Goal: Task Accomplishment & Management: Manage account settings

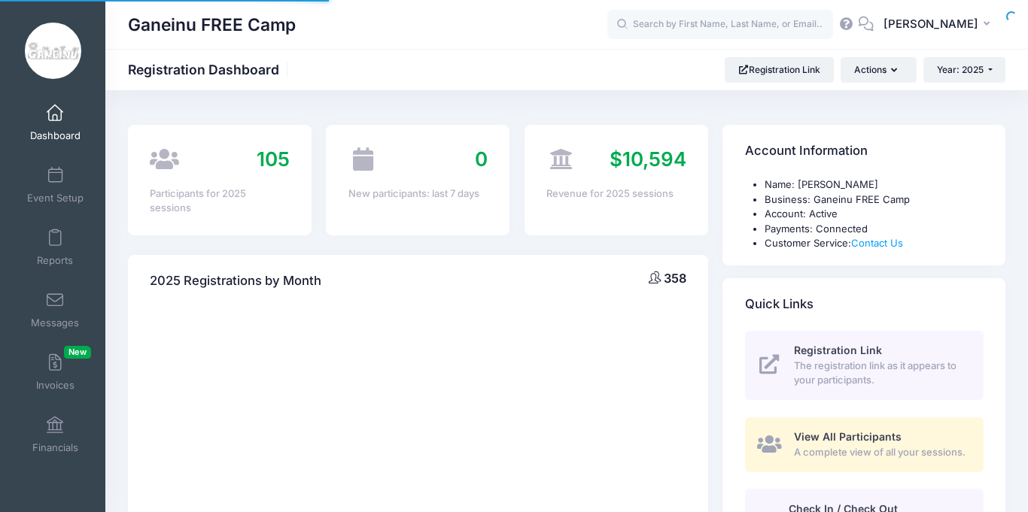
select select
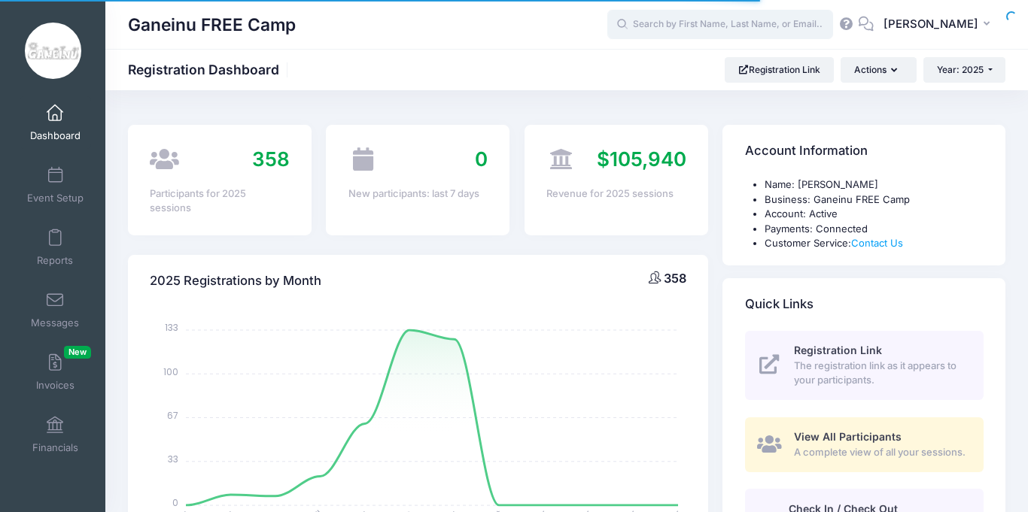
click at [709, 19] on input "text" at bounding box center [720, 25] width 226 height 30
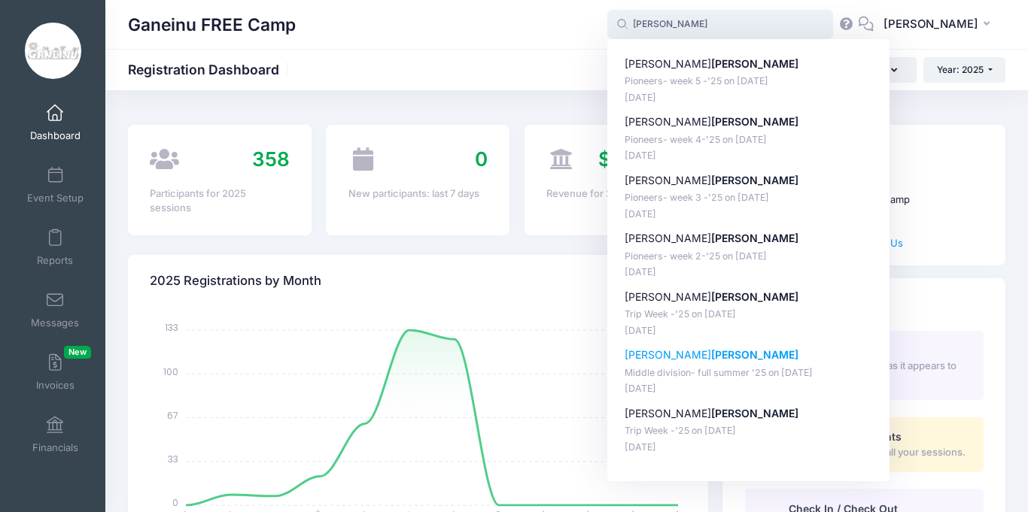
click at [673, 351] on p "[PERSON_NAME]" at bounding box center [748, 356] width 248 height 16
type input "[PERSON_NAME] (Middle division- full summer '25, [DATE])"
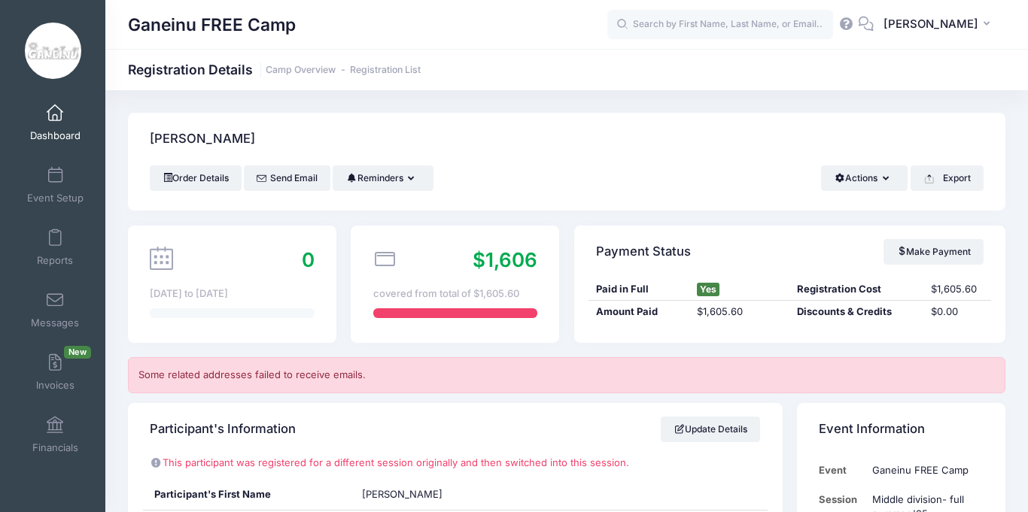
click at [631, 417] on div "Participant's Information Update Details" at bounding box center [455, 429] width 654 height 53
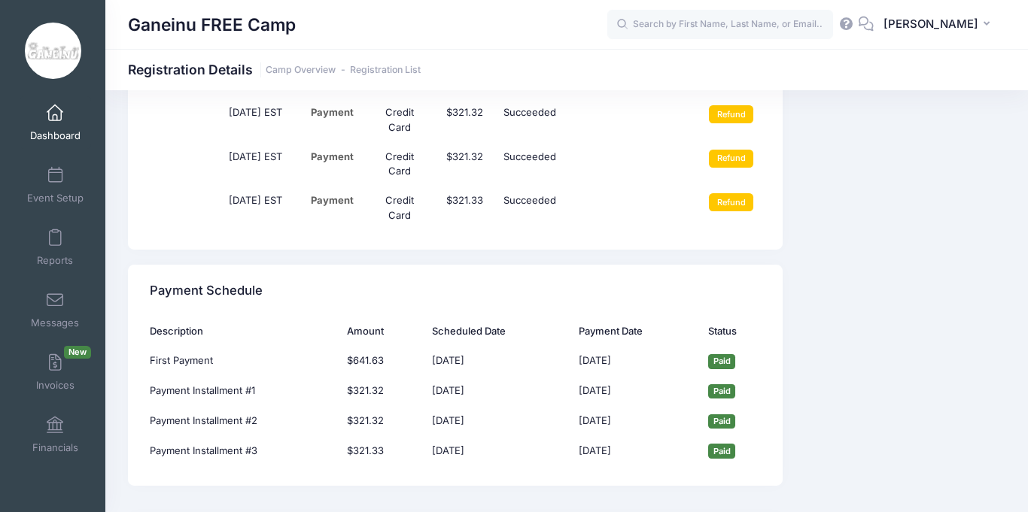
scroll to position [1655, 0]
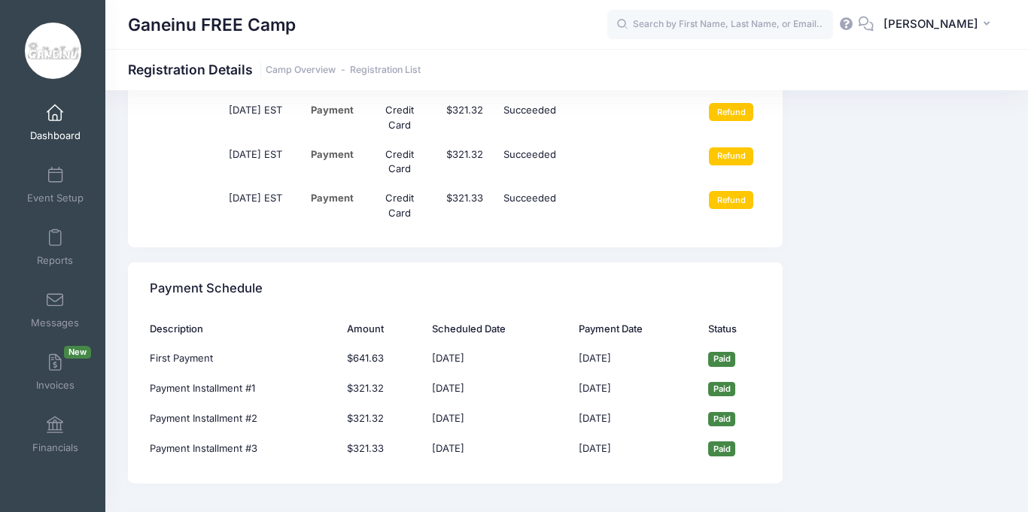
click at [831, 259] on div "Event Information Event Ganeinu FREE Camp Session Middle division- full summer …" at bounding box center [900, 55] width 223 height 2614
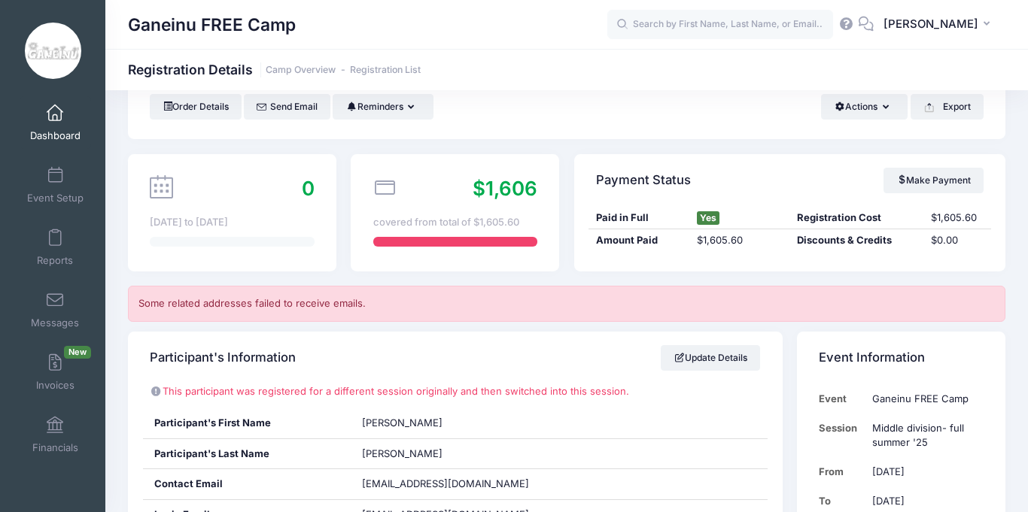
scroll to position [30, 0]
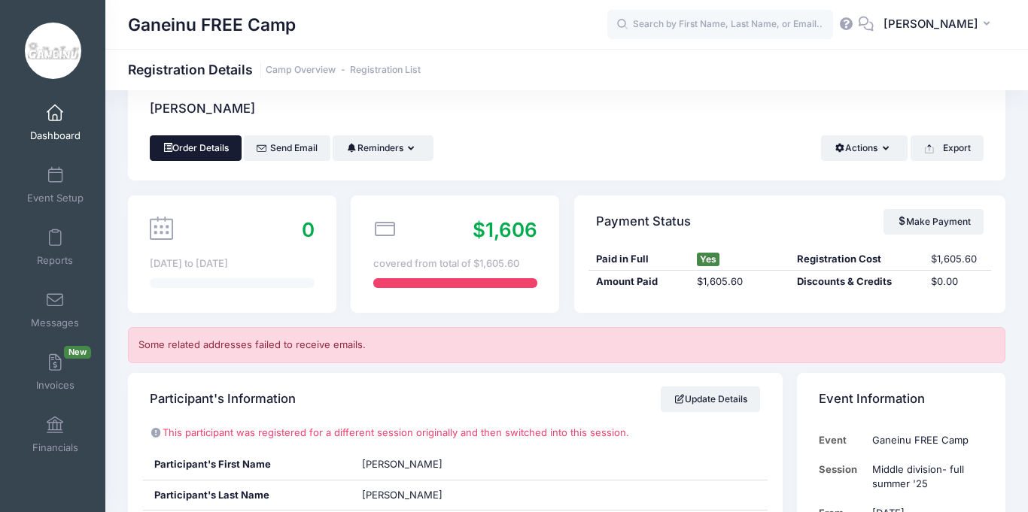
click at [191, 157] on link "Order Details" at bounding box center [196, 148] width 92 height 26
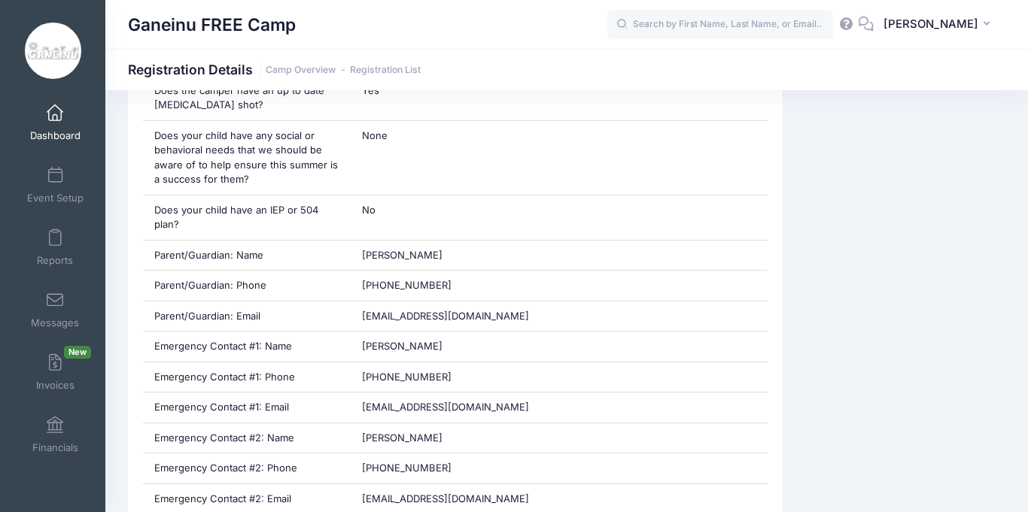
scroll to position [903, 0]
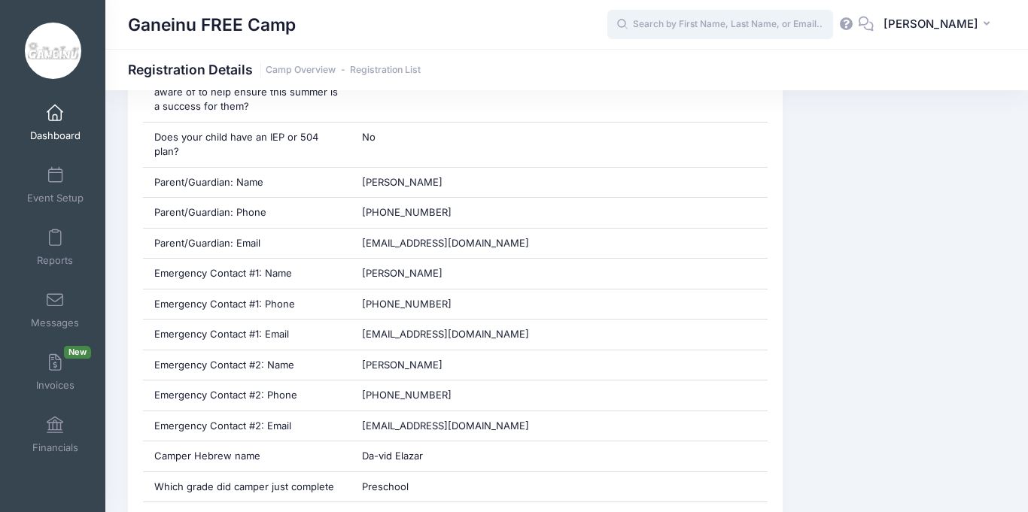
click at [706, 23] on input "text" at bounding box center [720, 25] width 226 height 30
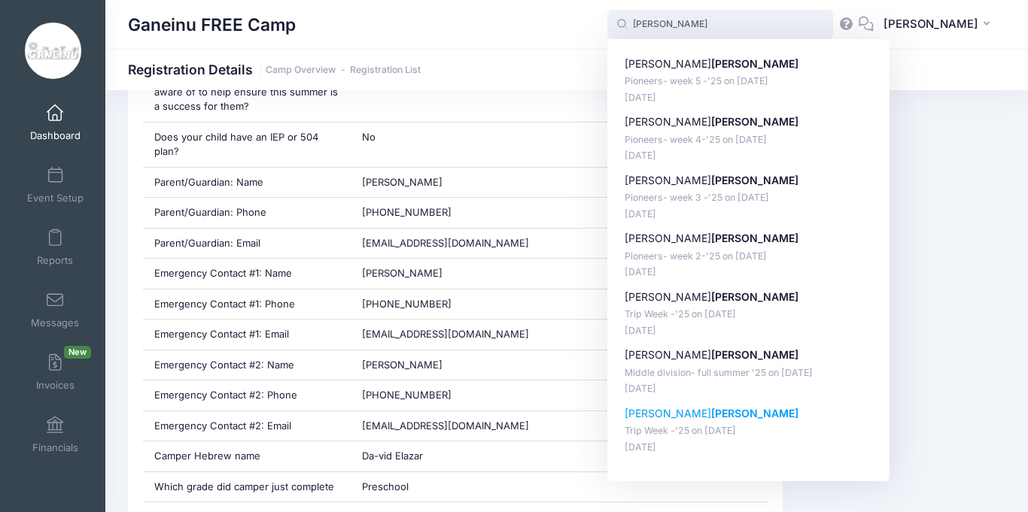
click at [688, 436] on p "Trip Week -'25 on Jul-28, 2025" at bounding box center [748, 431] width 248 height 14
type input "Alexander Gardin (Trip Week -'25, Jul-28, 2025)"
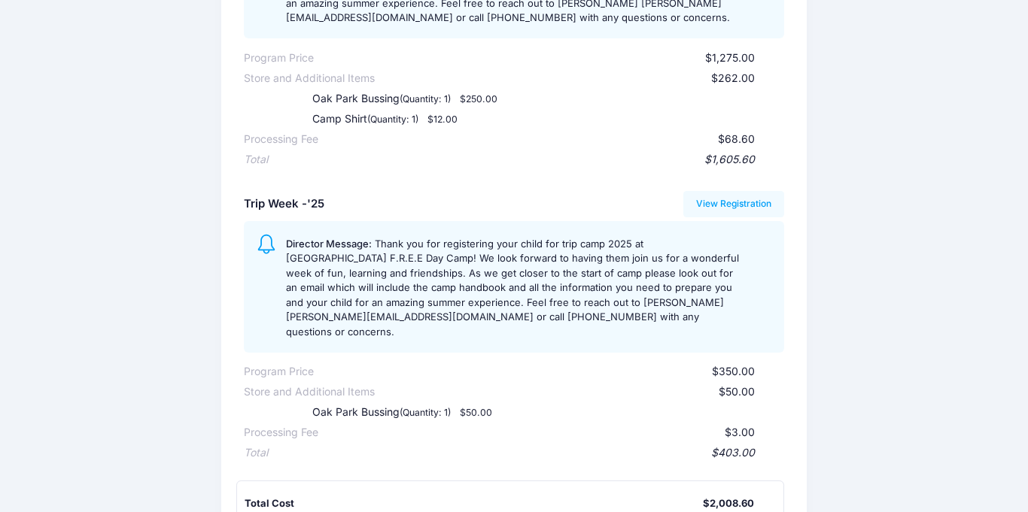
scroll to position [331, 0]
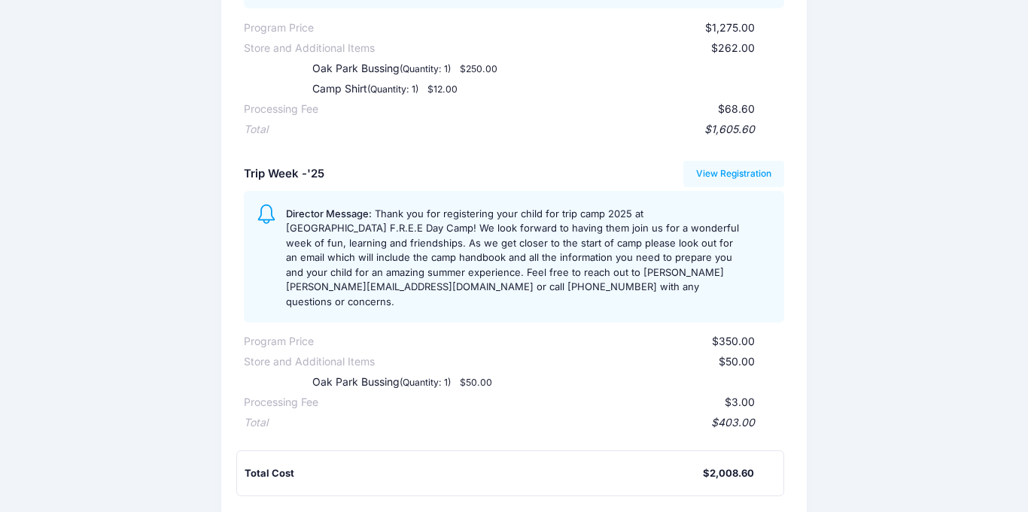
click at [801, 262] on div "Participant Information: Participant's First Name: Alexander Participant's Last…" at bounding box center [513, 205] width 585 height 928
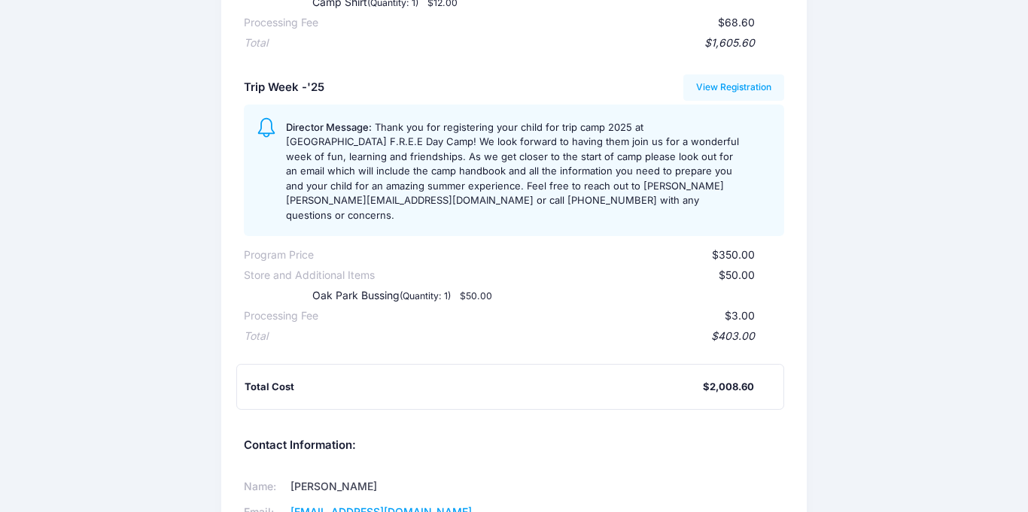
scroll to position [391, 0]
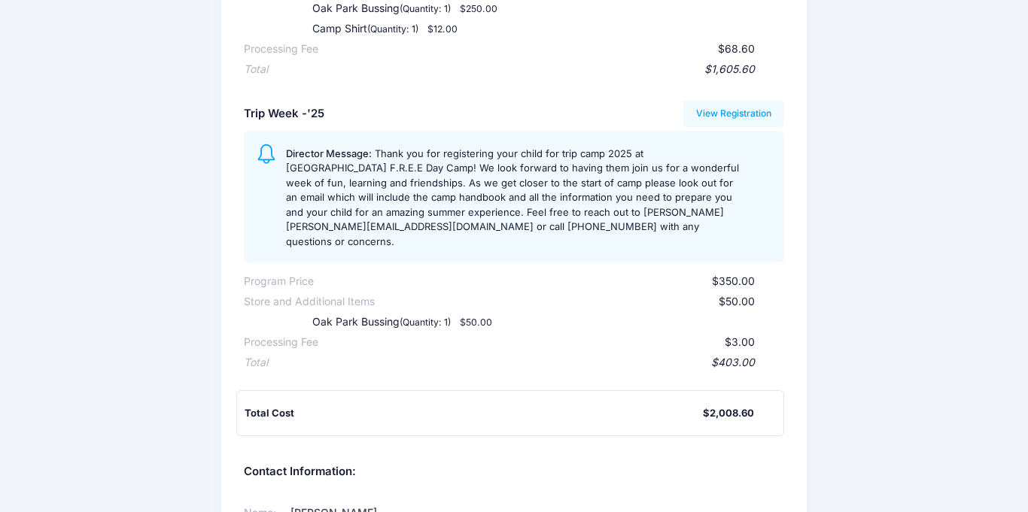
click at [868, 218] on div "Ganeinu FREE Camp Participant Information: Participant's First Name: Alexander …" at bounding box center [514, 128] width 1028 height 1001
click at [916, 172] on div "Ganeinu FREE Camp Participant Information: Participant's First Name: Alexander …" at bounding box center [514, 128] width 1028 height 1001
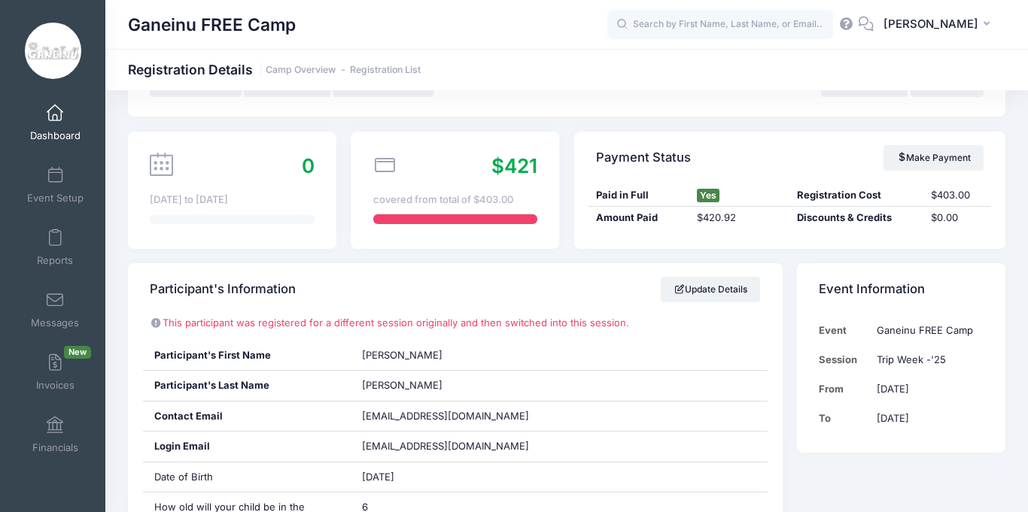
scroll to position [90, 0]
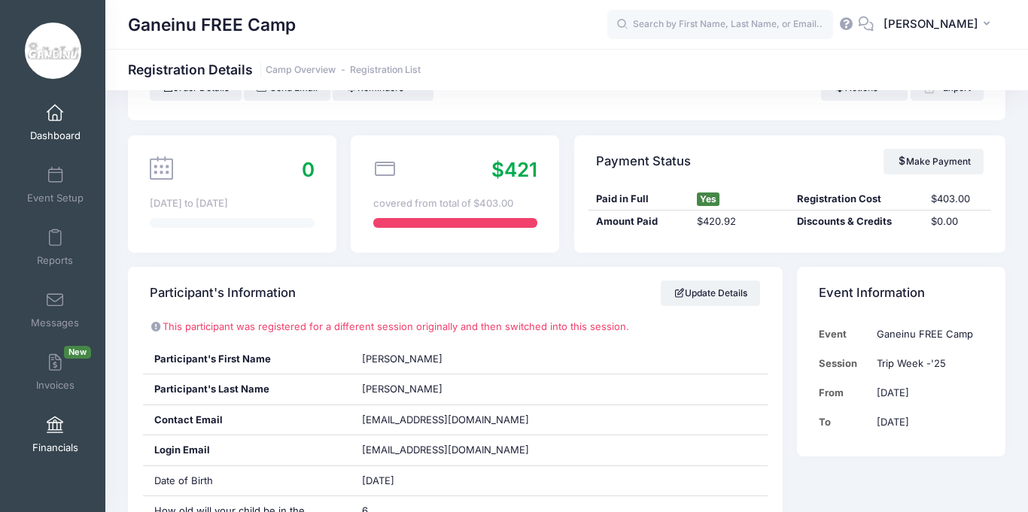
click at [56, 442] on span "Financials" at bounding box center [55, 448] width 46 height 13
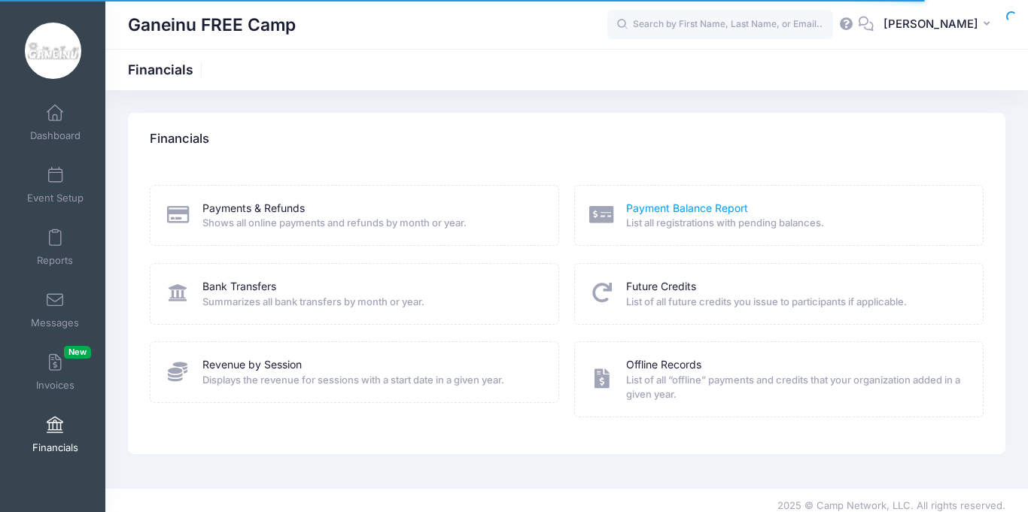
click at [703, 210] on link "Payment Balance Report" at bounding box center [687, 209] width 122 height 16
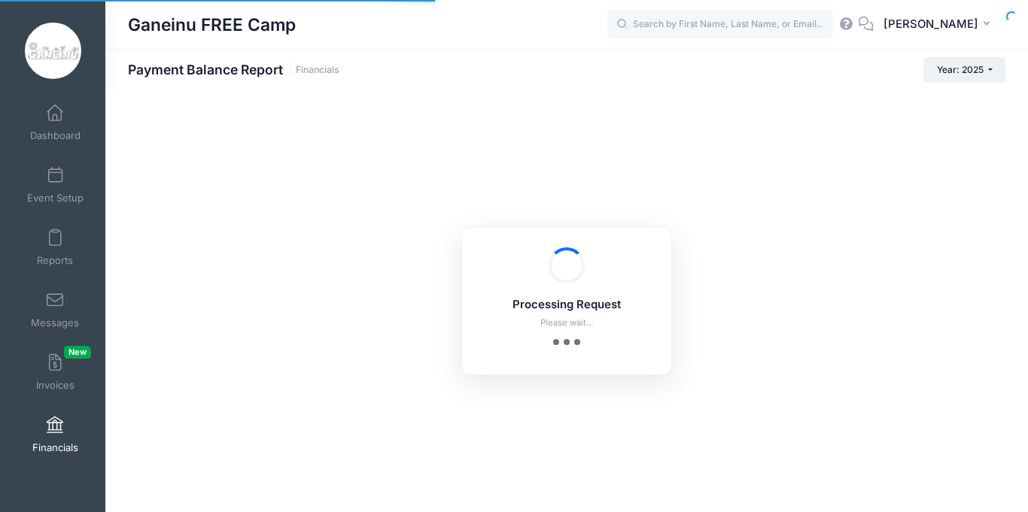
select select "10"
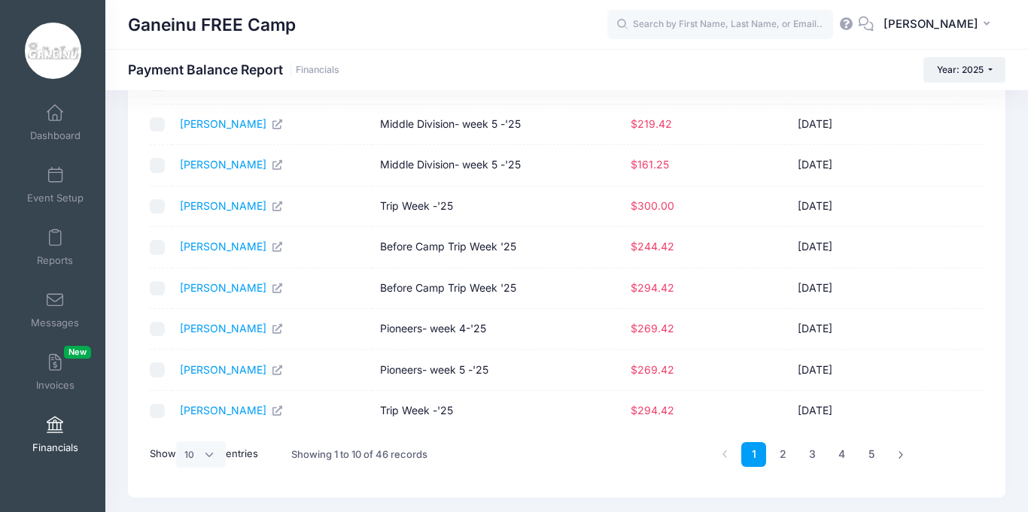
scroll to position [211, 0]
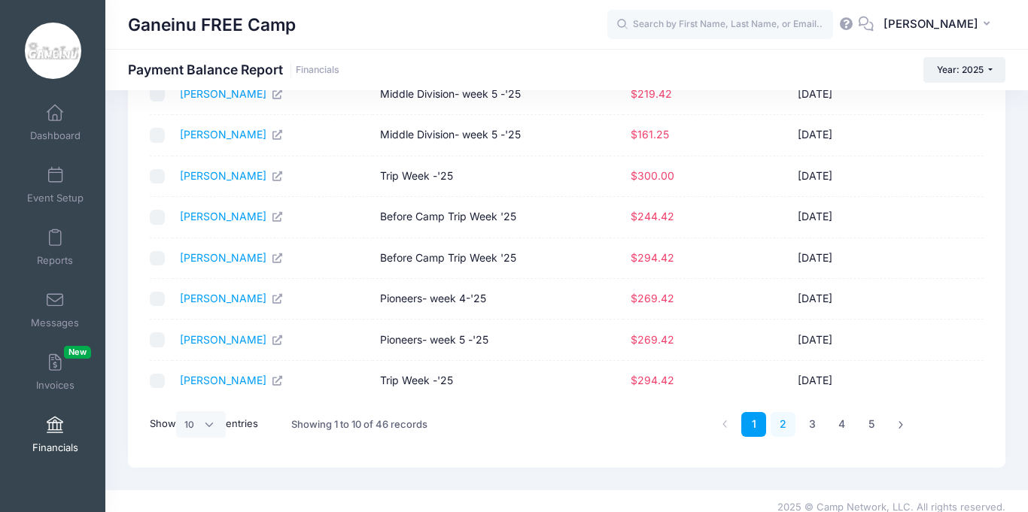
click at [785, 427] on link "2" at bounding box center [782, 424] width 25 height 25
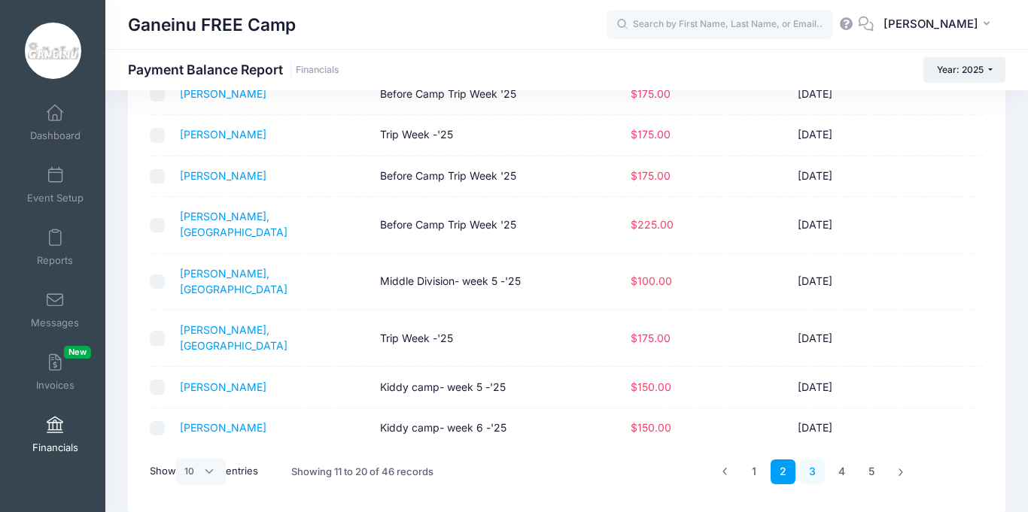
click at [816, 460] on link "3" at bounding box center [812, 472] width 25 height 25
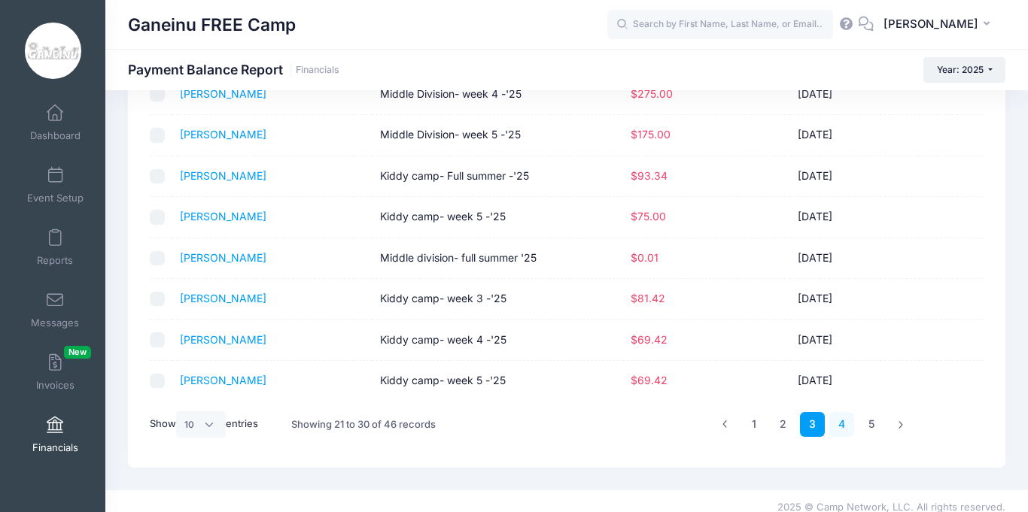
click at [844, 427] on link "4" at bounding box center [841, 424] width 25 height 25
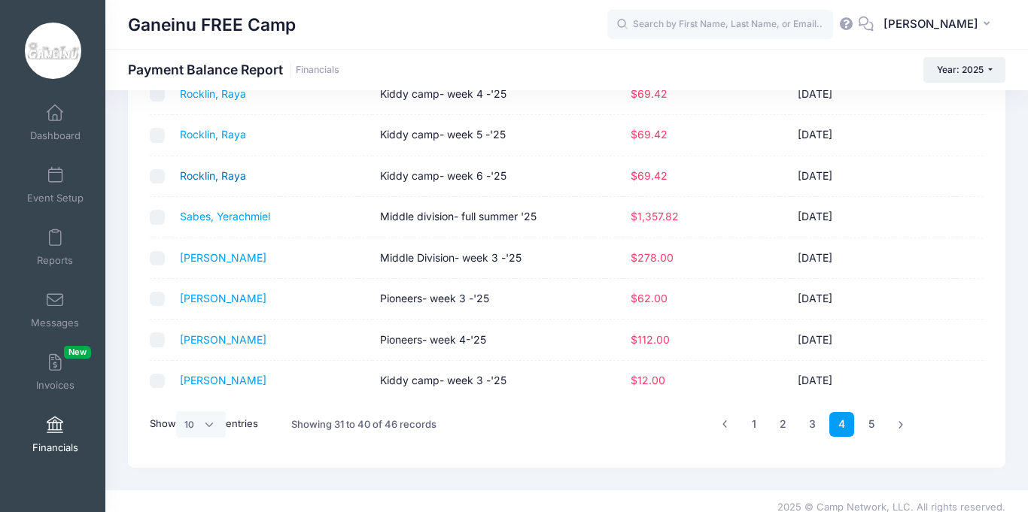
click at [203, 181] on link "Rocklin, Raya" at bounding box center [213, 175] width 66 height 13
click at [870, 428] on link "5" at bounding box center [870, 424] width 25 height 25
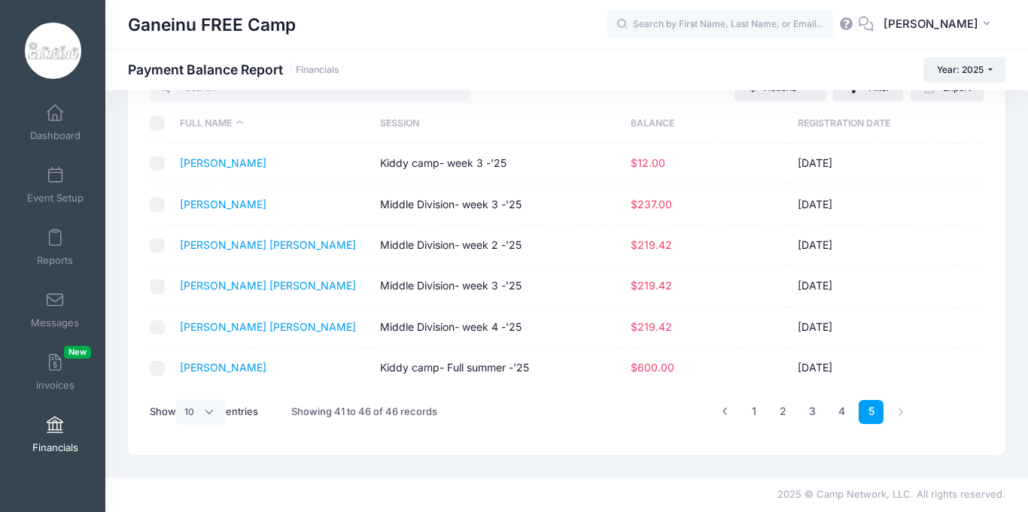
scroll to position [59, 0]
click at [815, 414] on link "3" at bounding box center [812, 412] width 25 height 25
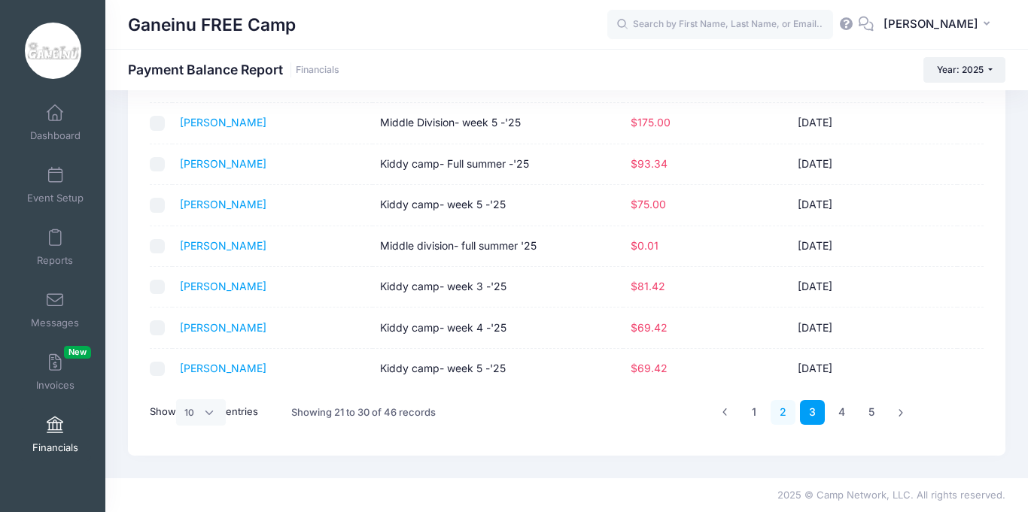
click at [782, 413] on link "2" at bounding box center [782, 412] width 25 height 25
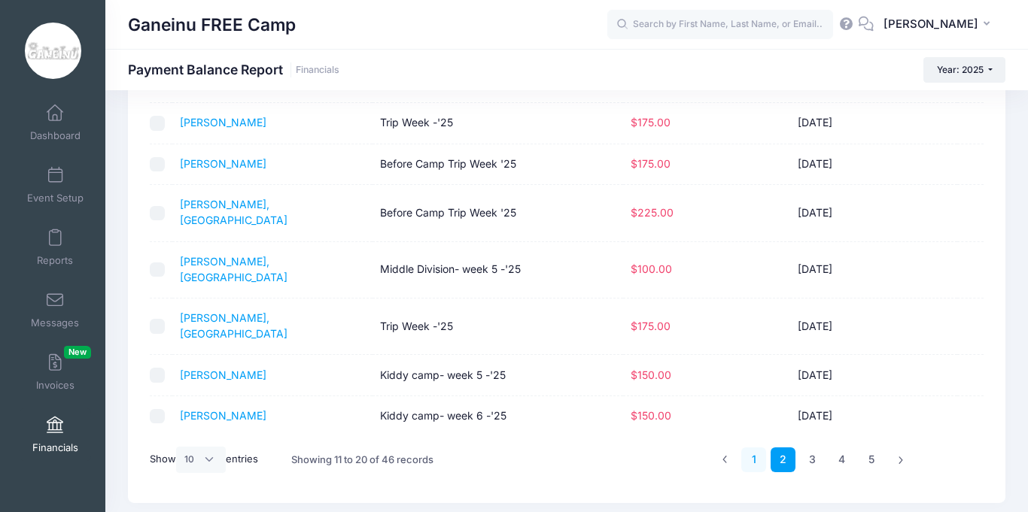
click at [752, 448] on link "1" at bounding box center [753, 460] width 25 height 25
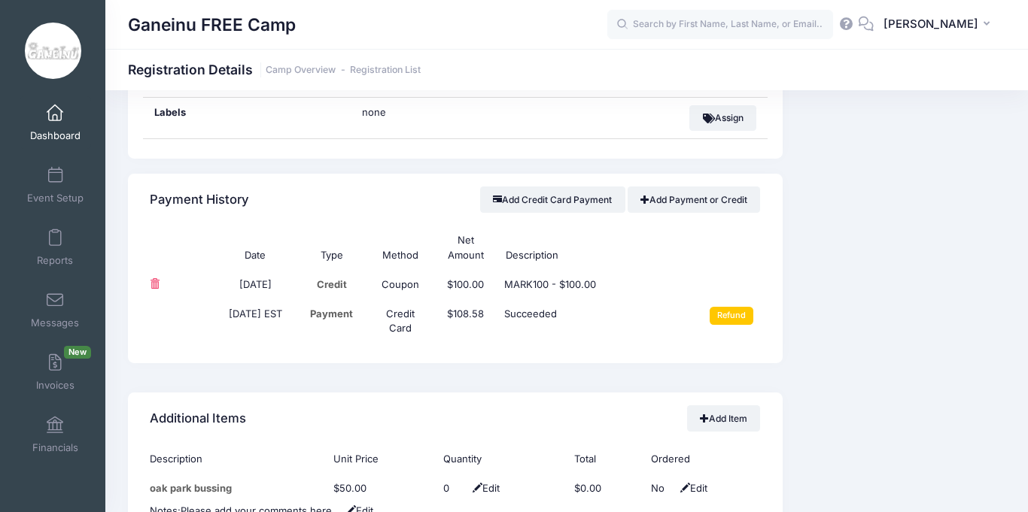
scroll to position [1414, 0]
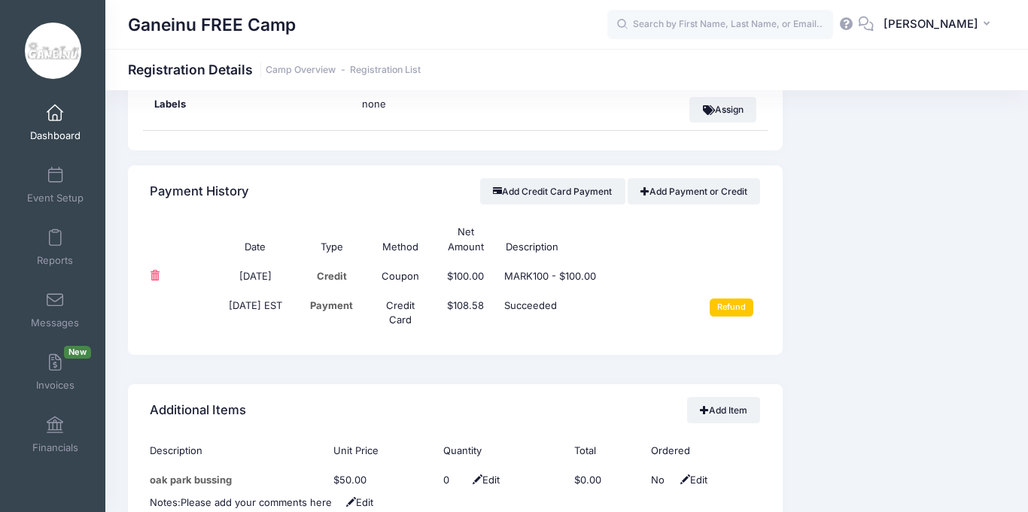
click at [870, 196] on div "Event Information Event [GEOGRAPHIC_DATA] Session Kiddy camp- week 6 -'25 From …" at bounding box center [900, 47] width 223 height 2209
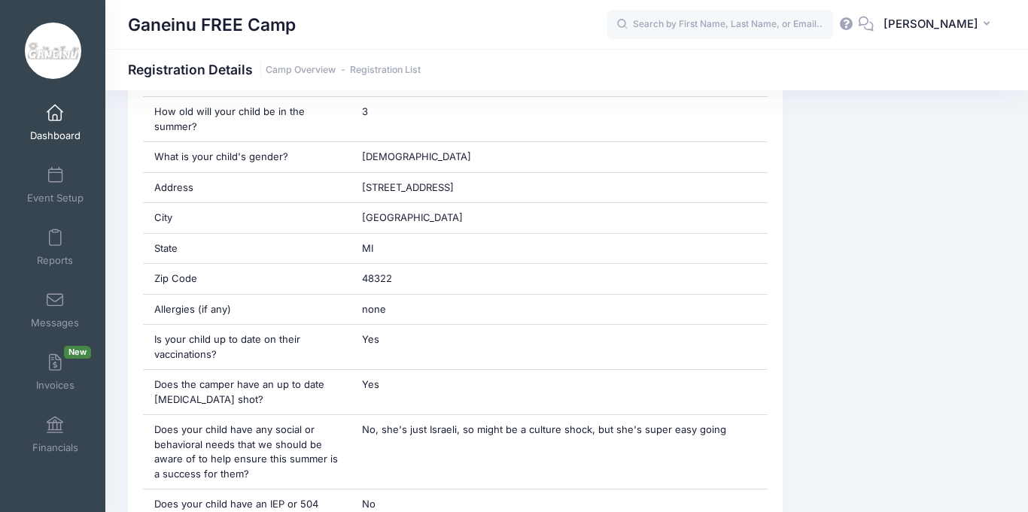
scroll to position [512, 0]
